Goal: Task Accomplishment & Management: Manage account settings

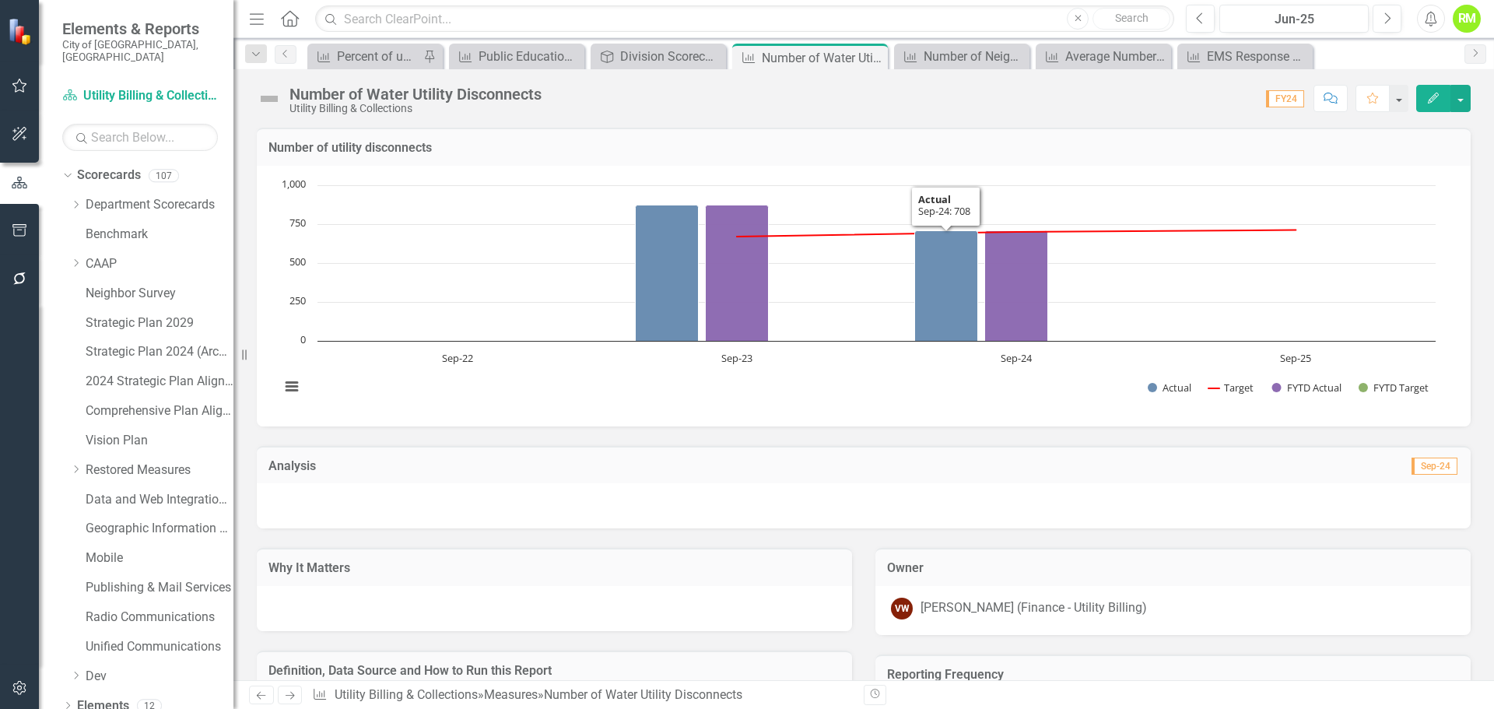
scroll to position [156, 0]
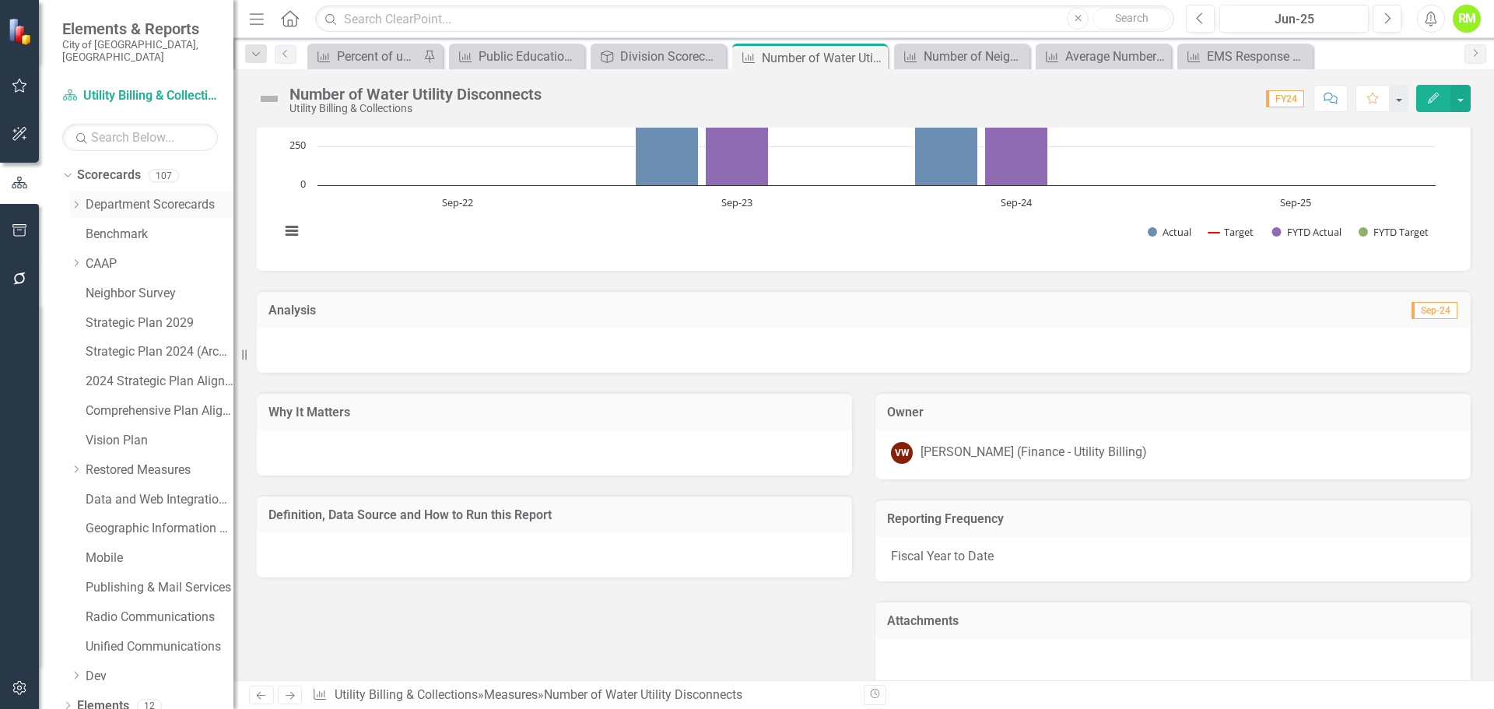
click at [76, 201] on icon at bounding box center [77, 205] width 4 height 8
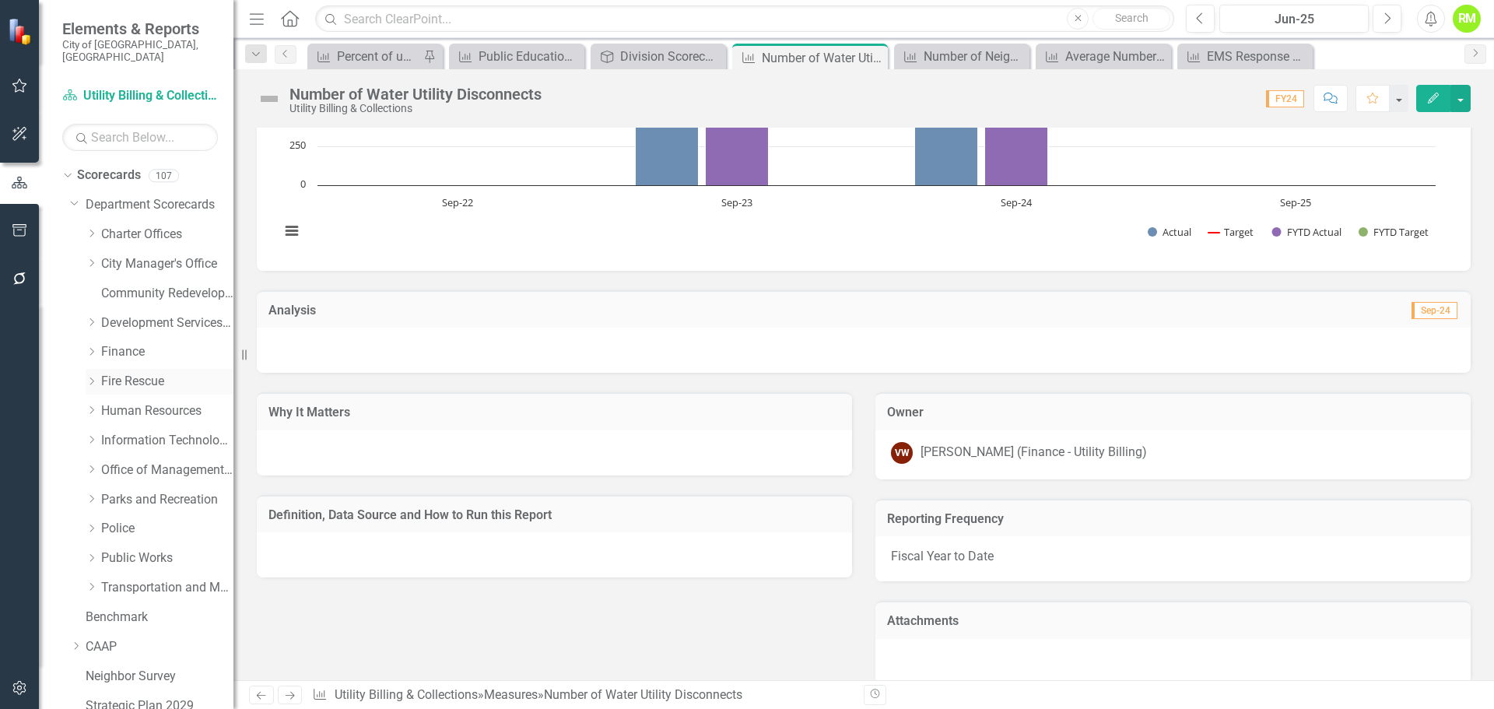
click at [127, 376] on link "Fire Rescue" at bounding box center [167, 382] width 132 height 18
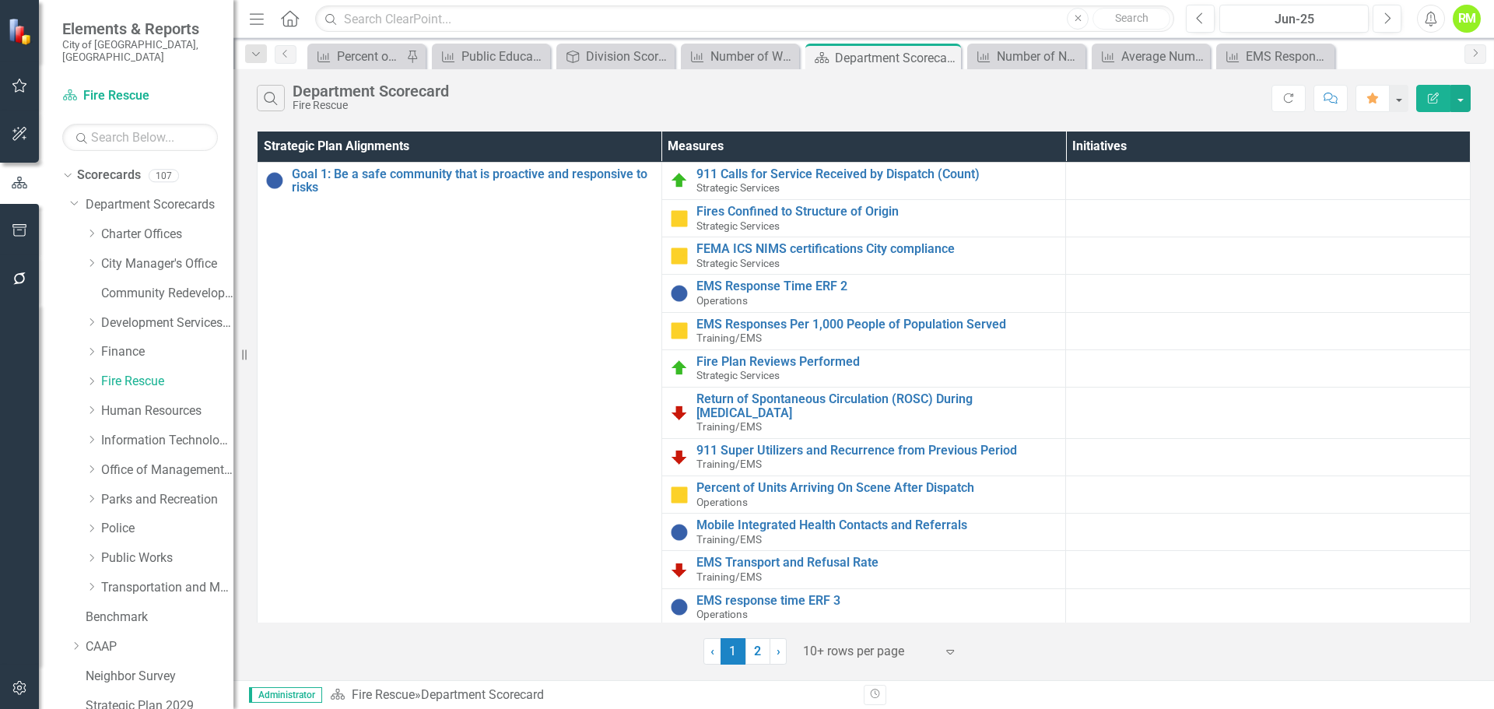
click at [833, 657] on div at bounding box center [869, 651] width 132 height 21
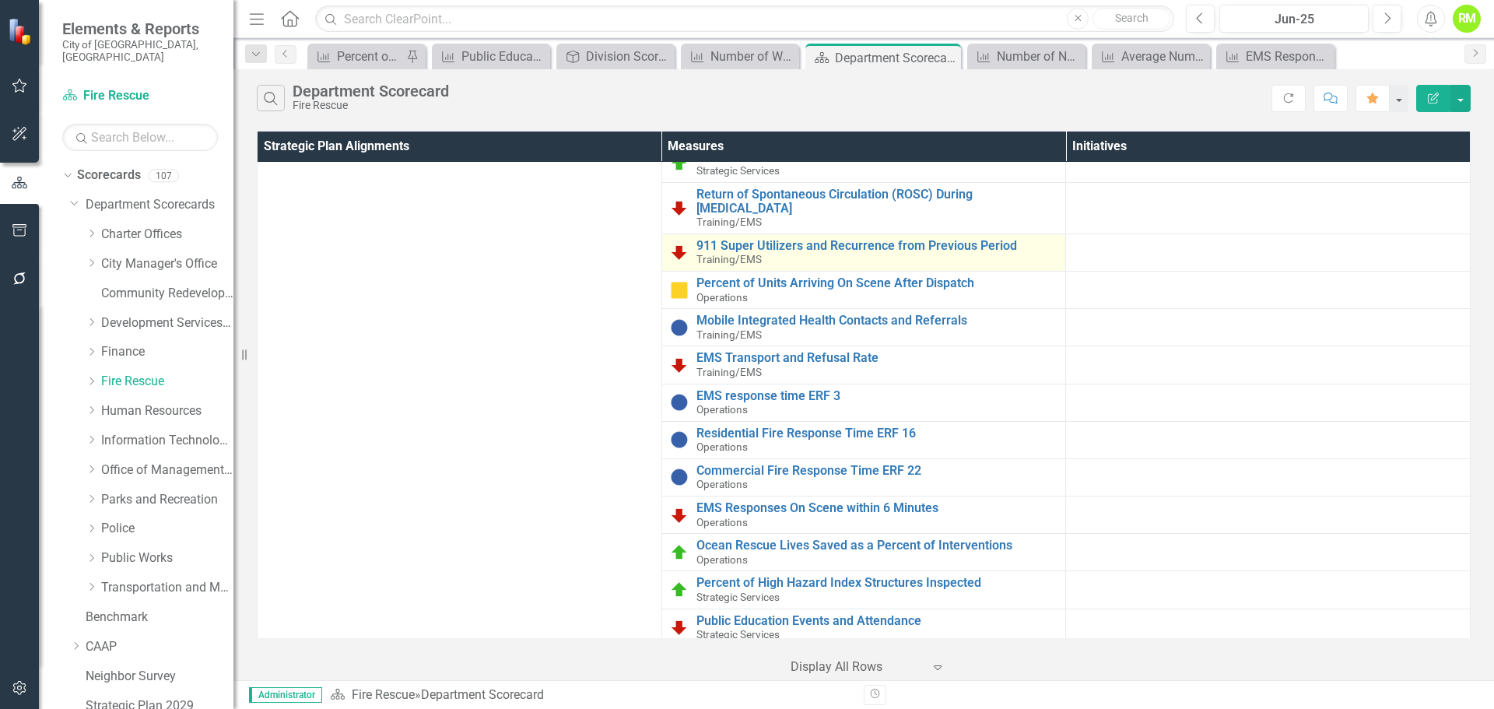
scroll to position [233, 0]
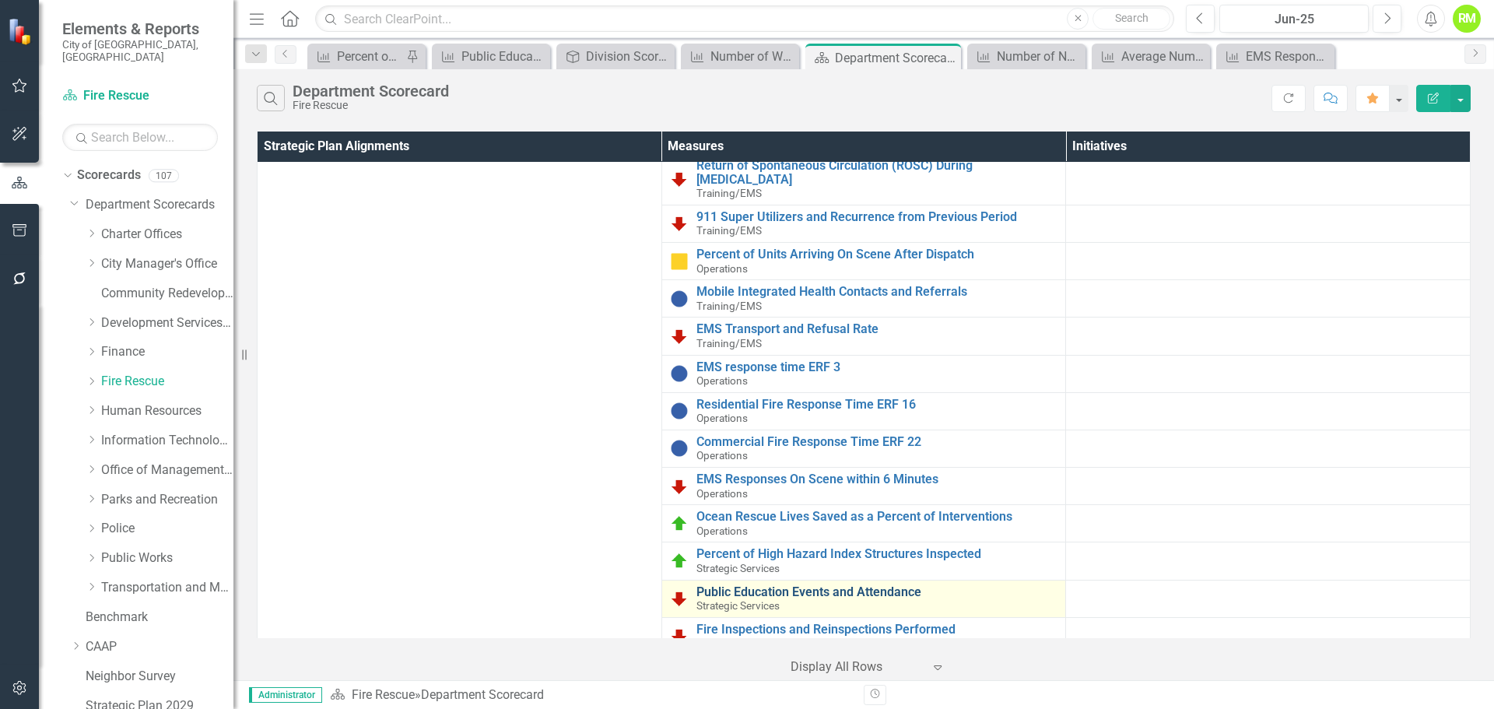
click at [768, 589] on link "Public Education Events and Attendance" at bounding box center [877, 592] width 362 height 14
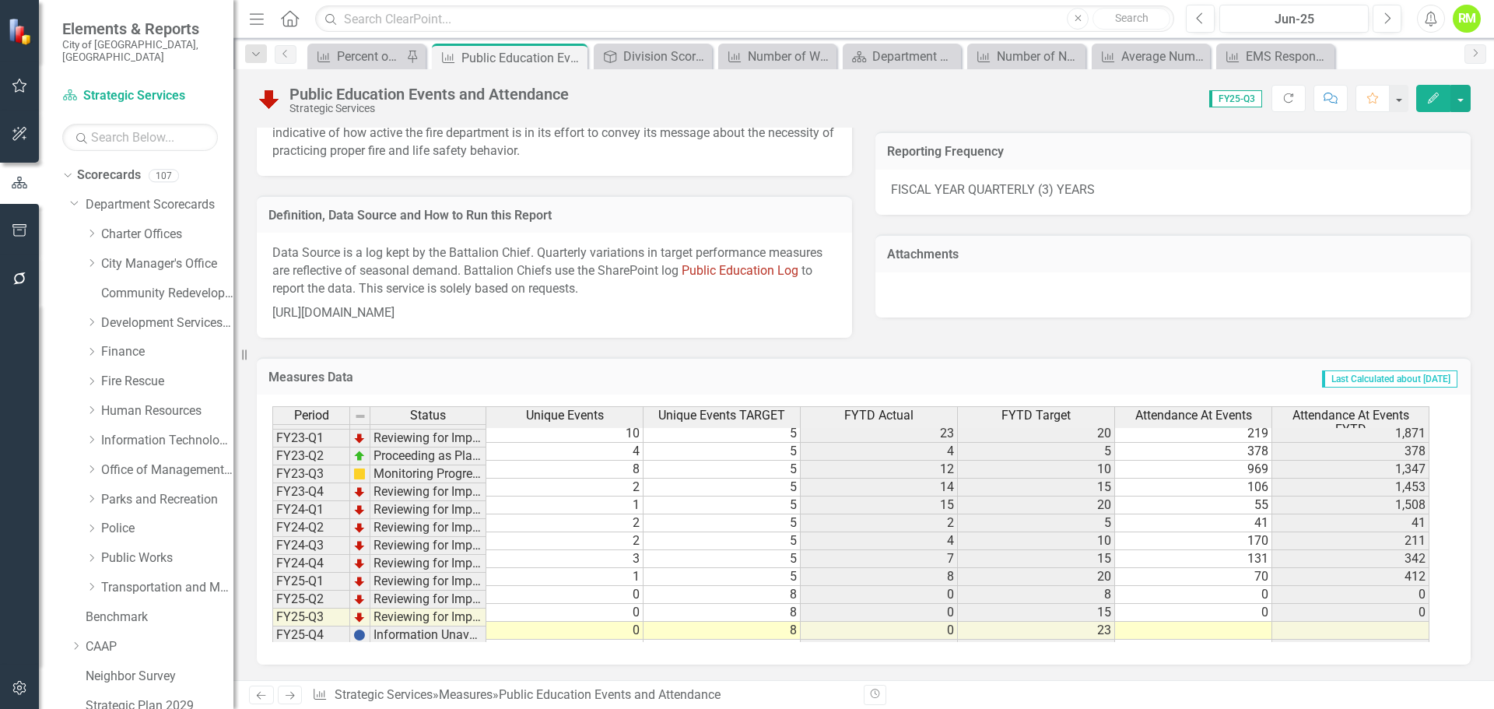
scroll to position [71, 0]
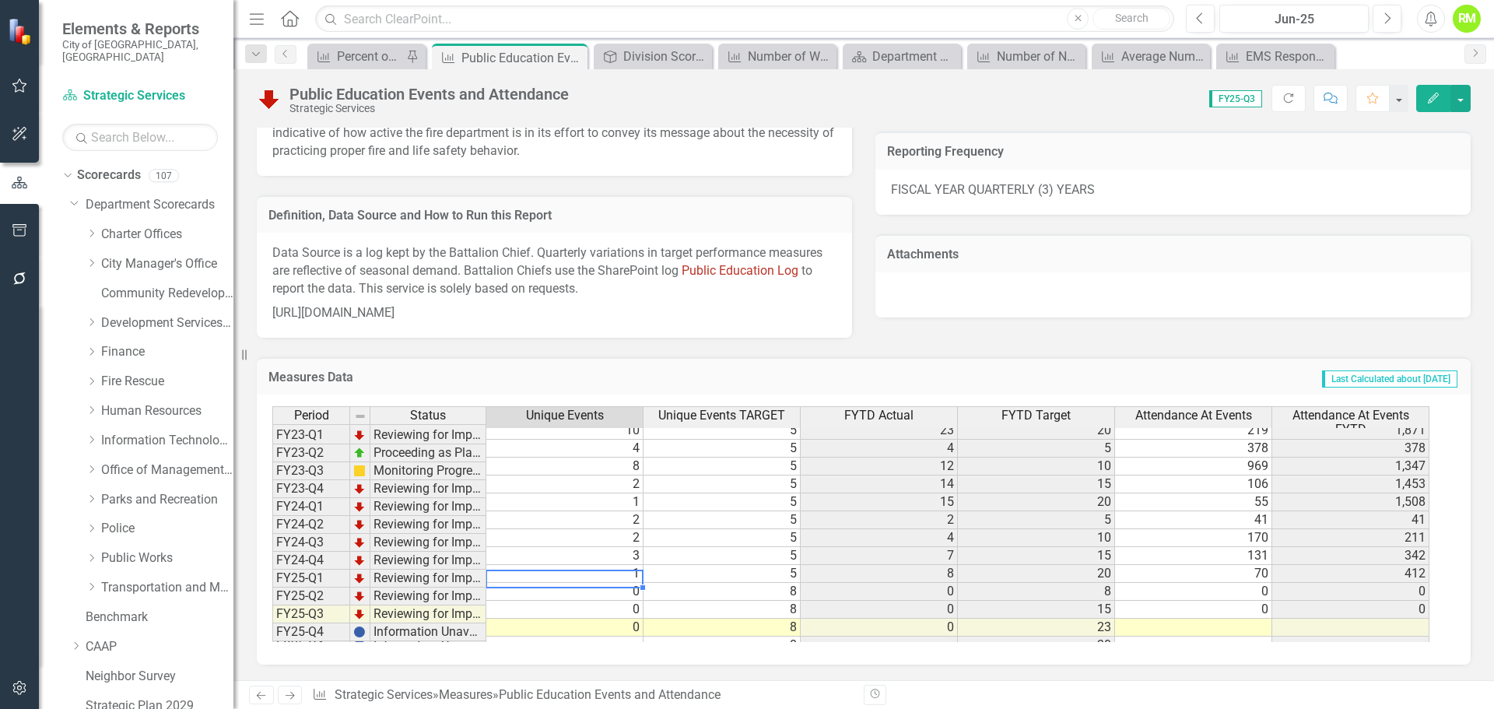
click at [626, 584] on td "0" at bounding box center [564, 592] width 157 height 18
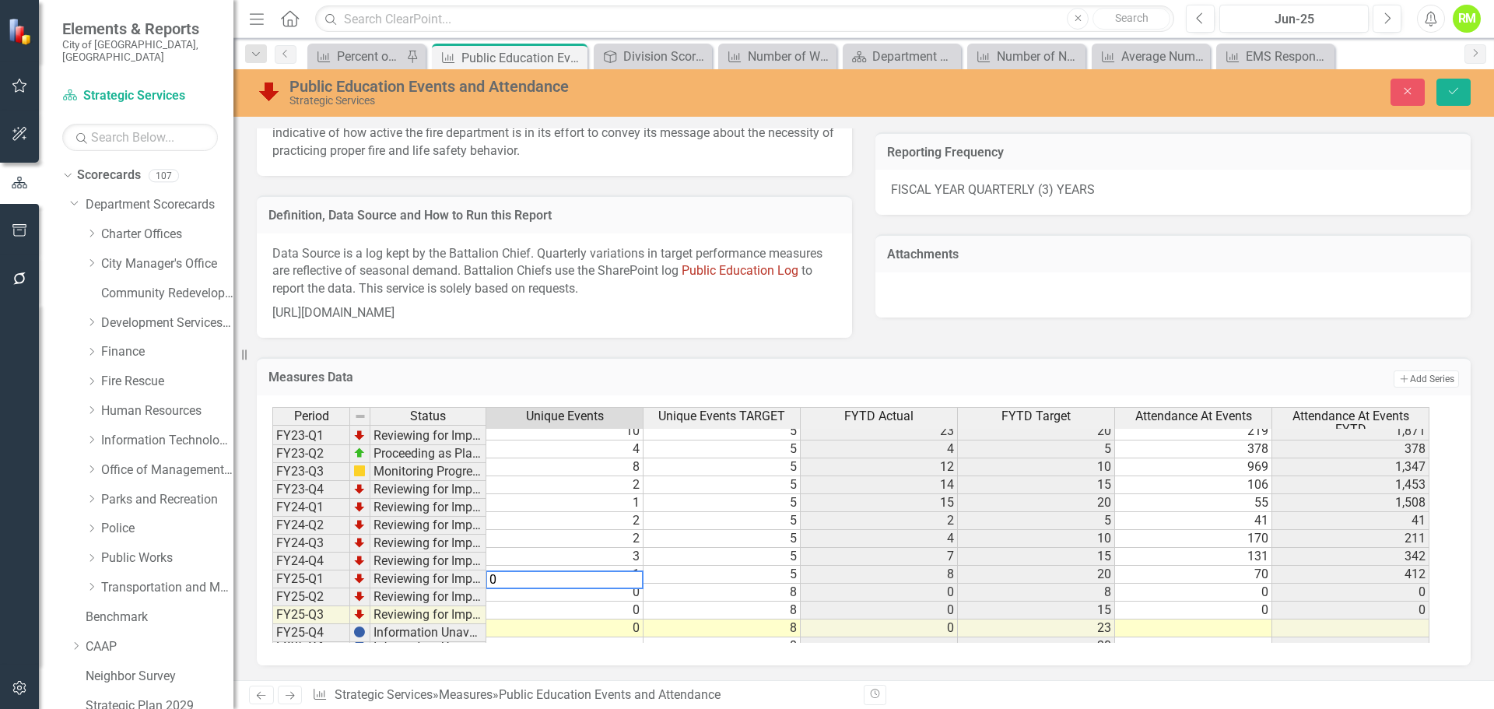
click at [905, 303] on div "Last Edited [DATE] 1:59 PM Why It Matters Public fire and life safety education…" at bounding box center [863, 118] width 1237 height 437
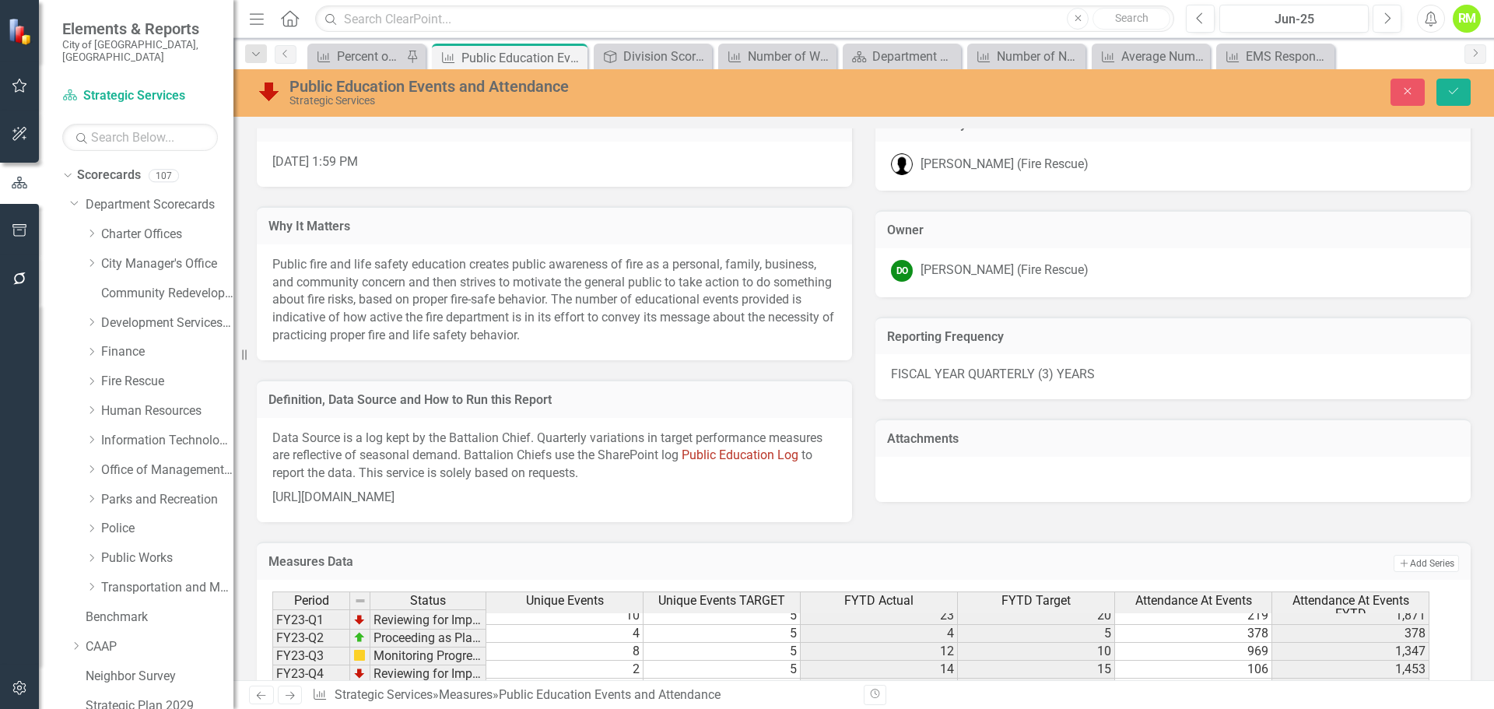
scroll to position [370, 0]
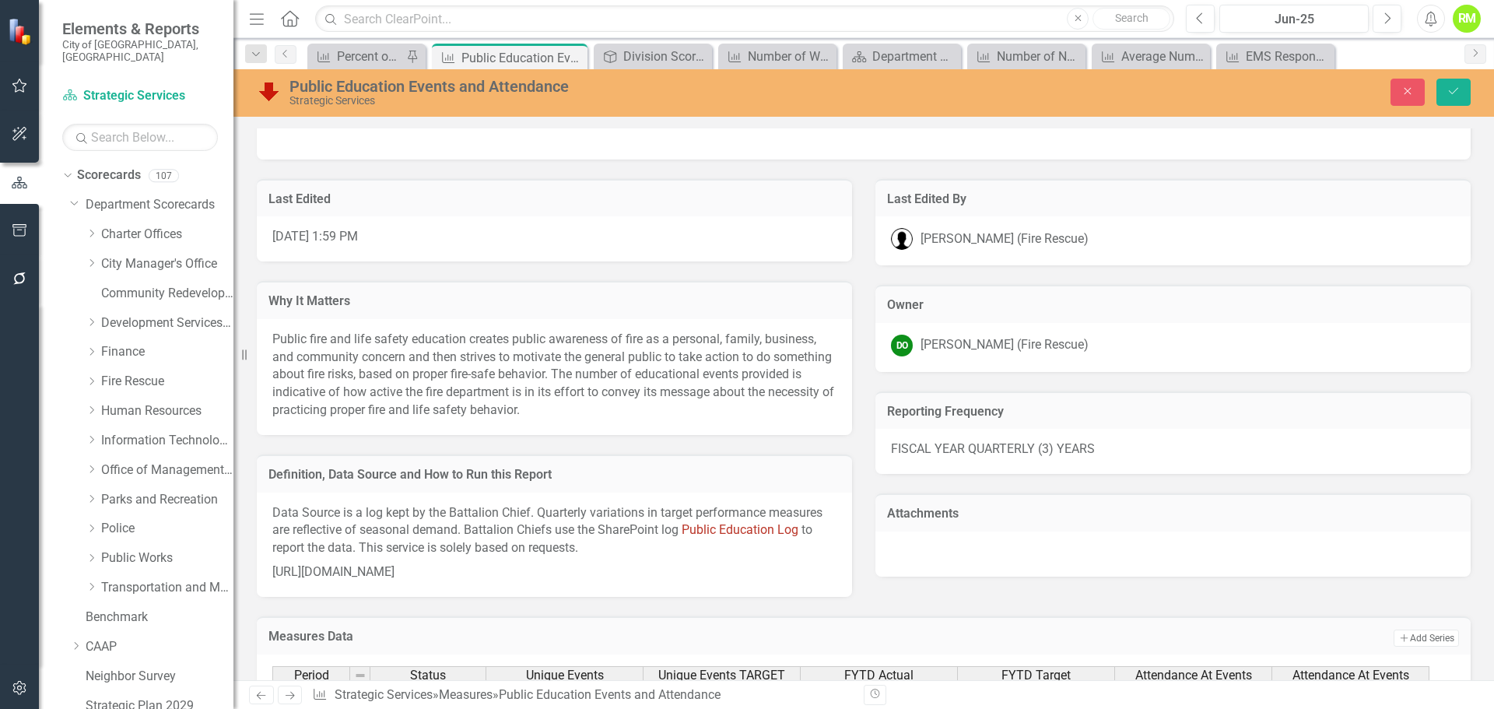
click at [864, 212] on div "Last Edited By [PERSON_NAME] (Fire Rescue)" at bounding box center [1173, 213] width 619 height 107
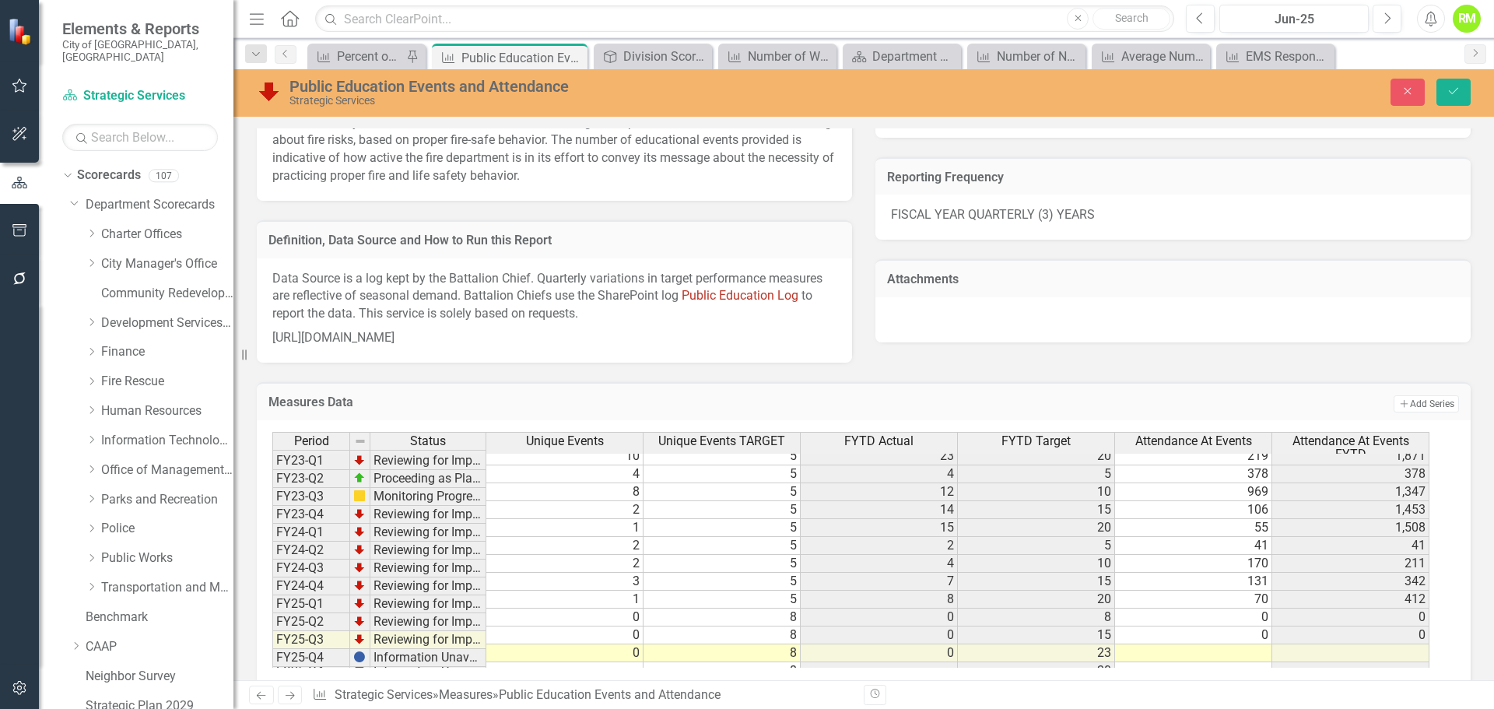
scroll to position [683, 0]
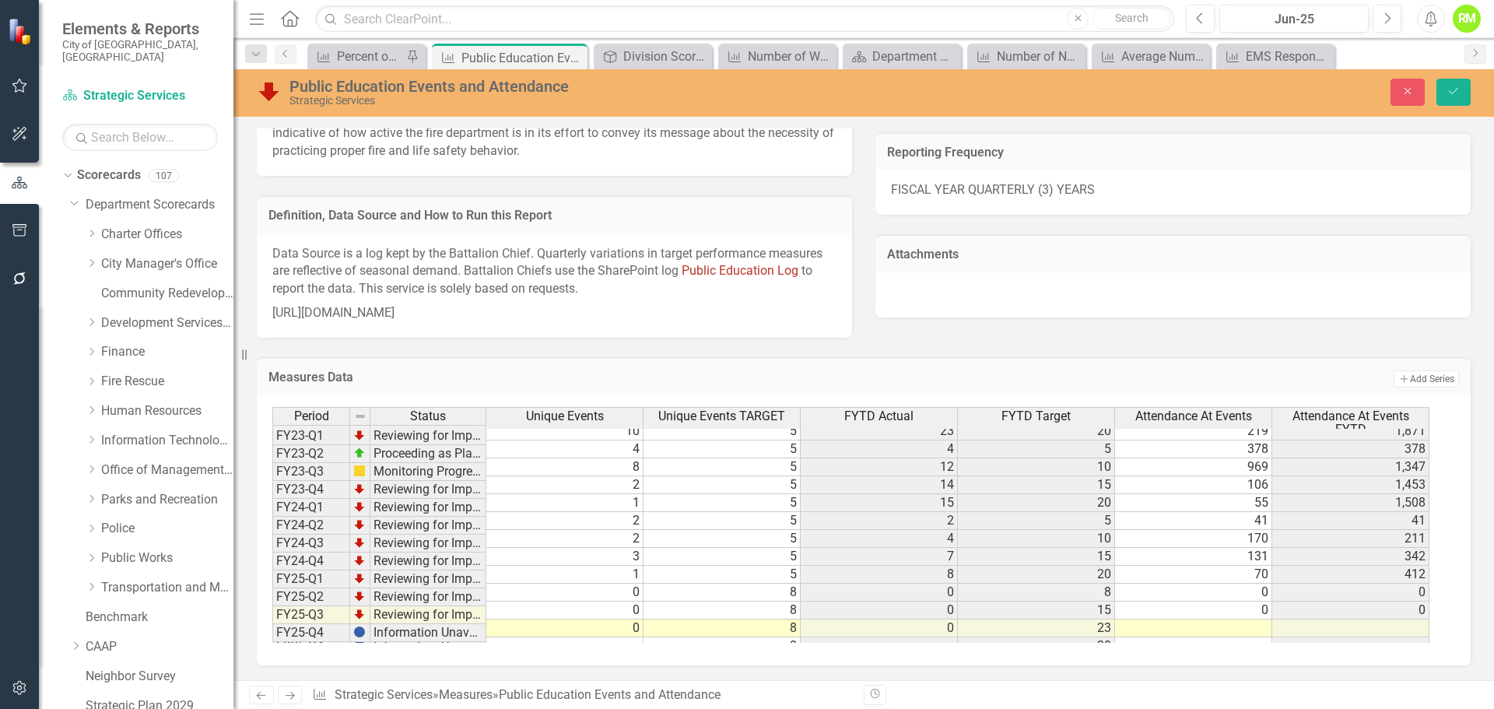
click at [607, 584] on td "0" at bounding box center [564, 593] width 157 height 18
click at [1412, 100] on button "Close" at bounding box center [1408, 92] width 34 height 27
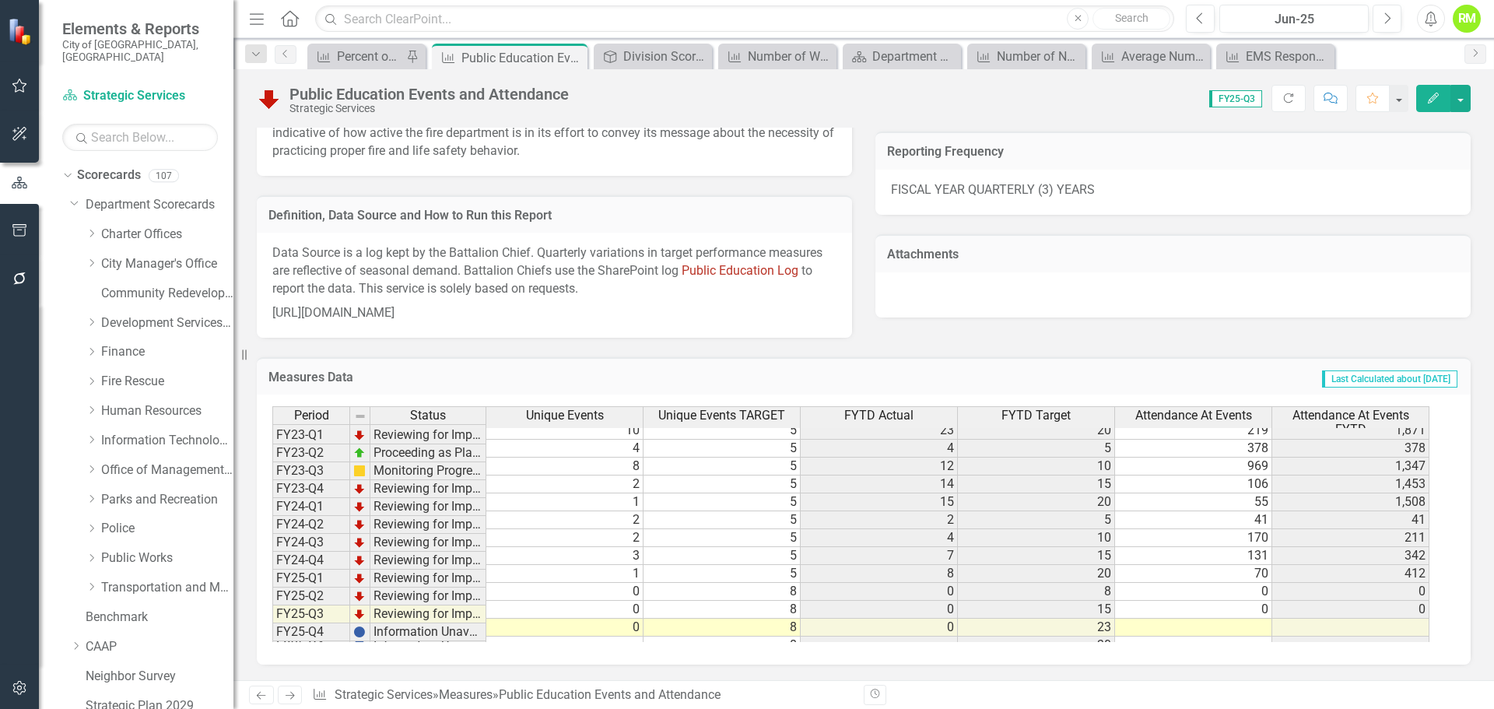
click at [609, 583] on td "0" at bounding box center [564, 592] width 157 height 18
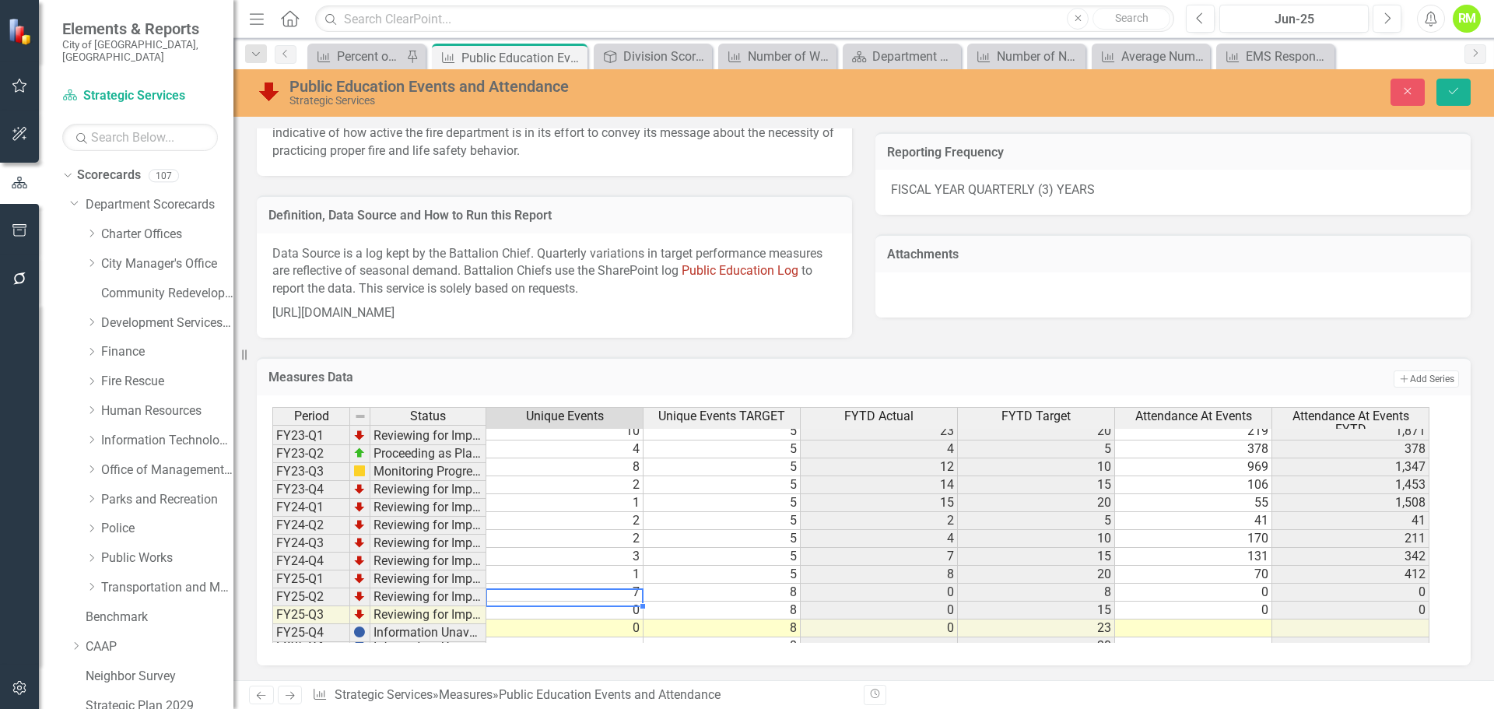
click at [593, 602] on td "0" at bounding box center [564, 611] width 157 height 18
click at [615, 605] on div at bounding box center [564, 606] width 157 height 2
click at [609, 619] on td "0" at bounding box center [564, 628] width 157 height 18
type textarea "3"
click at [1461, 92] on button "Save" at bounding box center [1454, 92] width 34 height 27
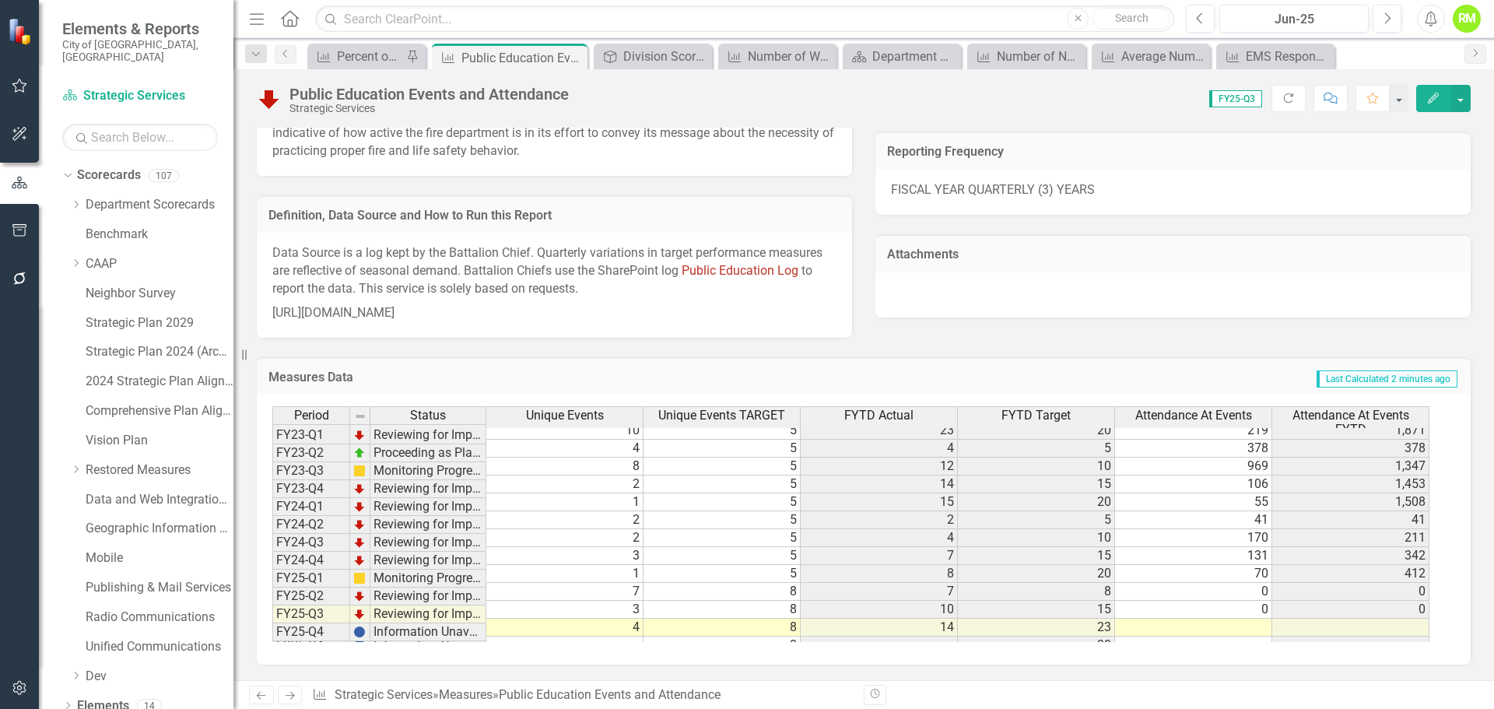
click at [1212, 583] on td "0" at bounding box center [1193, 592] width 157 height 18
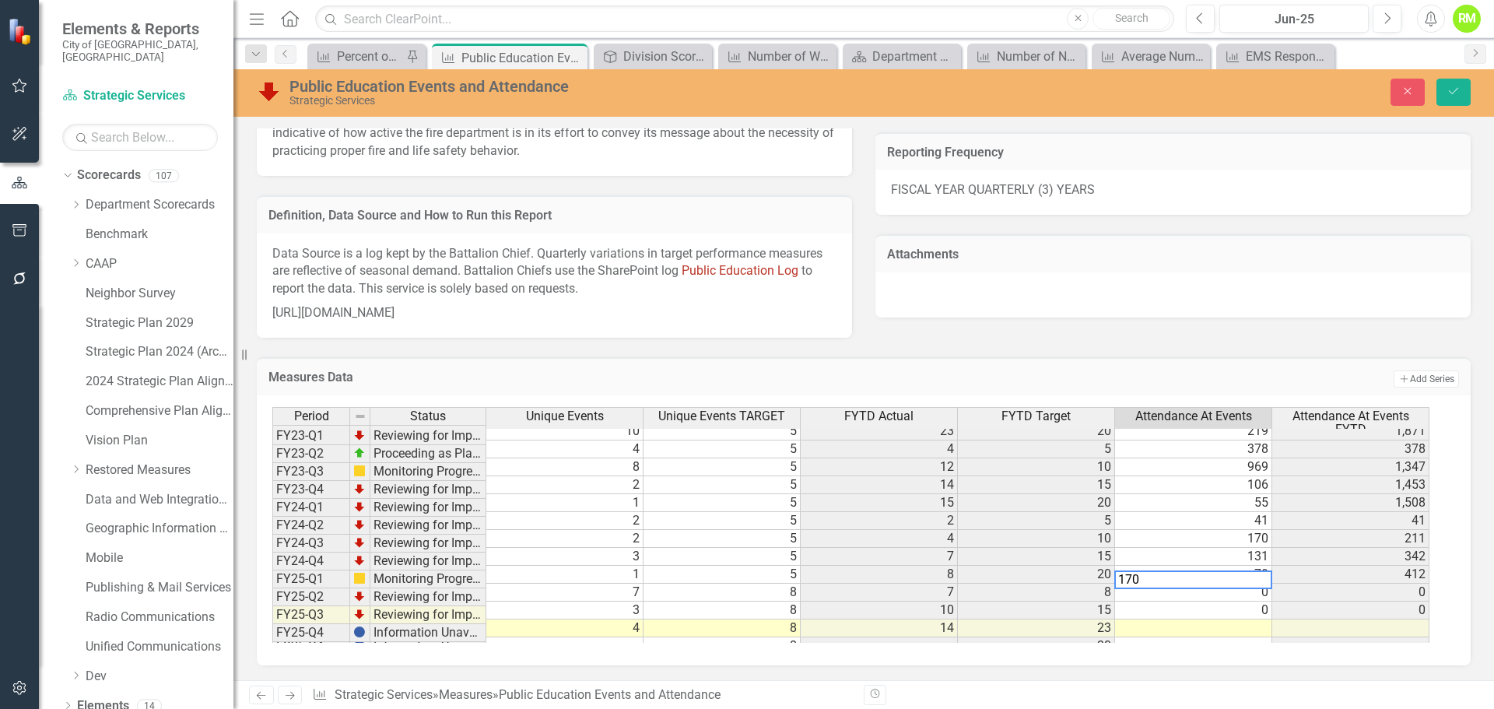
click at [1214, 532] on td "170" at bounding box center [1193, 539] width 157 height 18
click at [1218, 602] on td "0" at bounding box center [1193, 611] width 157 height 18
click at [1249, 566] on td "70" at bounding box center [1193, 575] width 157 height 18
click at [1218, 619] on td at bounding box center [1193, 628] width 157 height 18
type textarea "170"
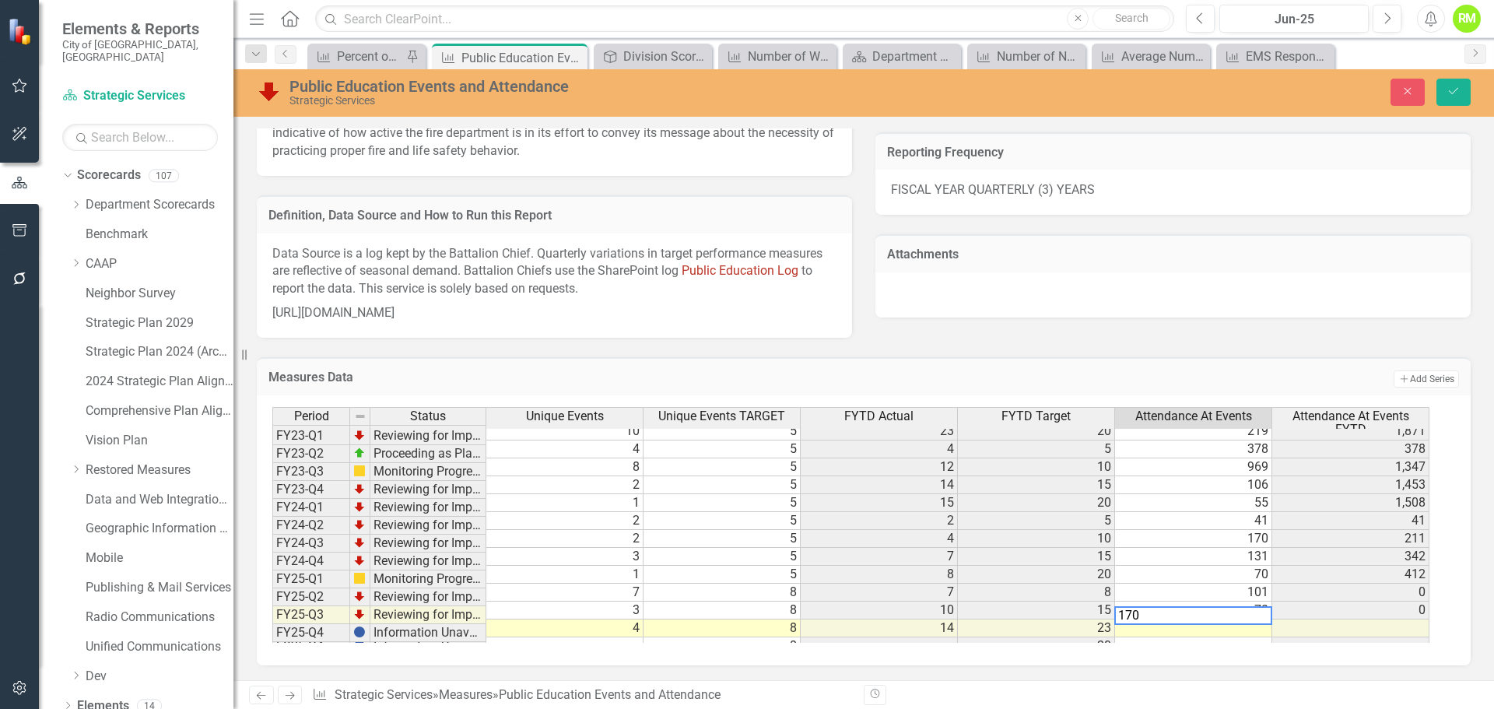
click at [1249, 531] on td "170" at bounding box center [1193, 539] width 157 height 18
click at [1462, 83] on button "Save" at bounding box center [1454, 92] width 34 height 27
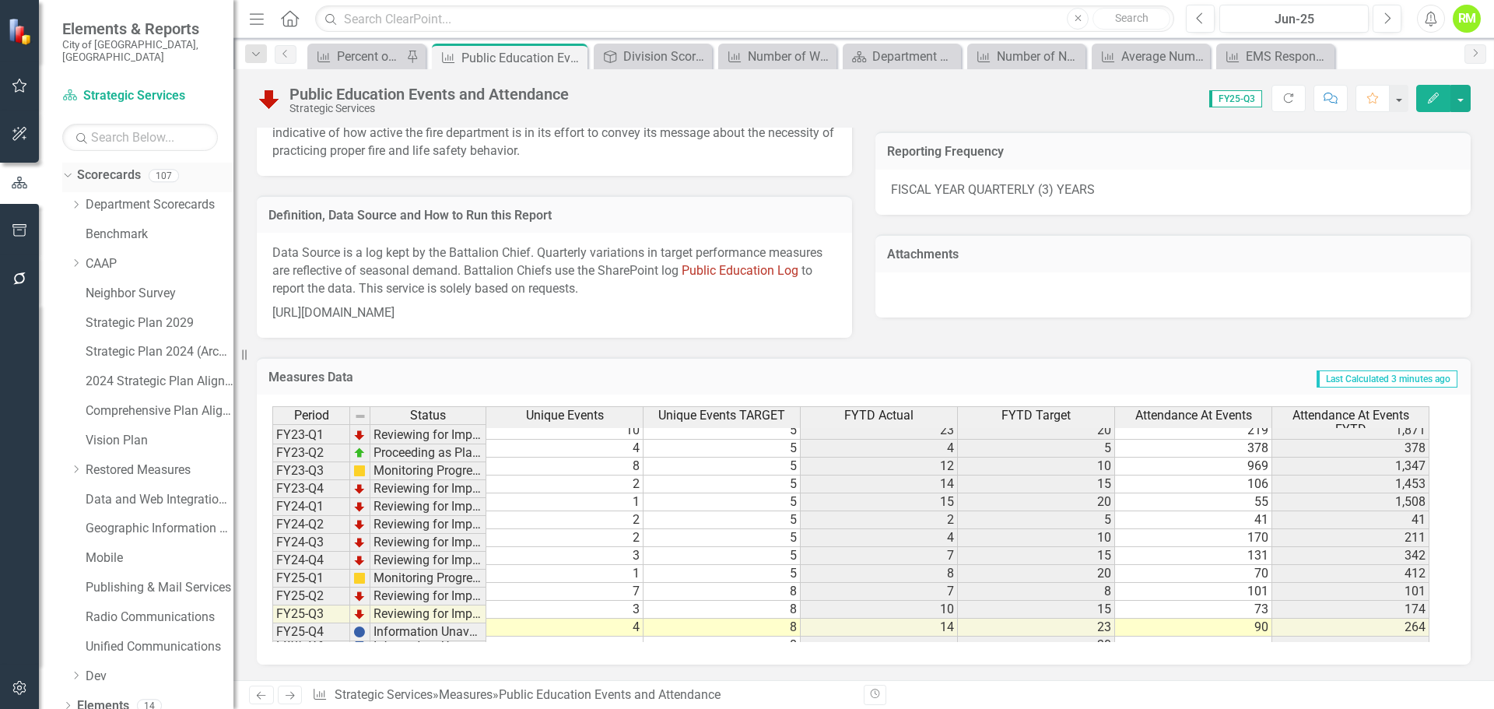
click at [68, 169] on div "Dropdown Scorecards 107" at bounding box center [147, 178] width 171 height 30
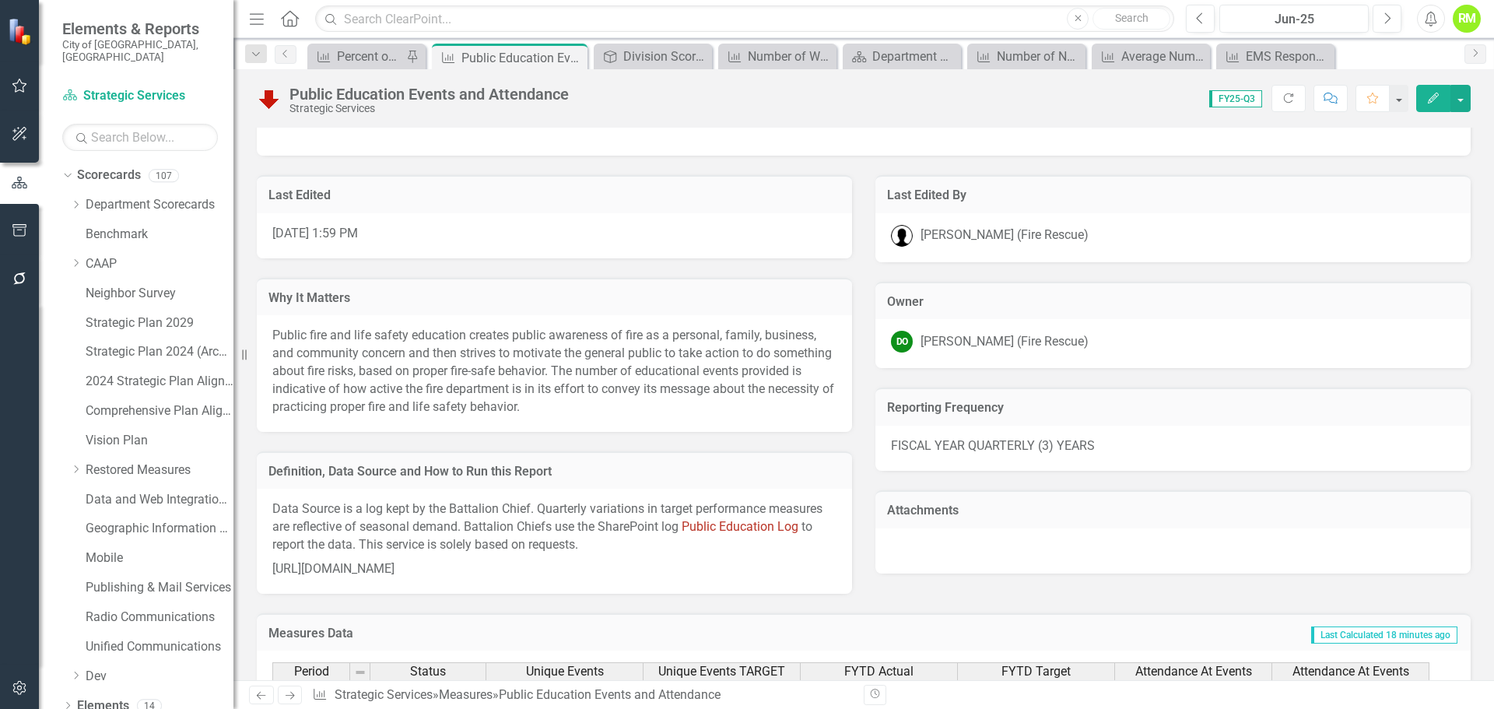
scroll to position [371, 0]
